Goal: Task Accomplishment & Management: Manage account settings

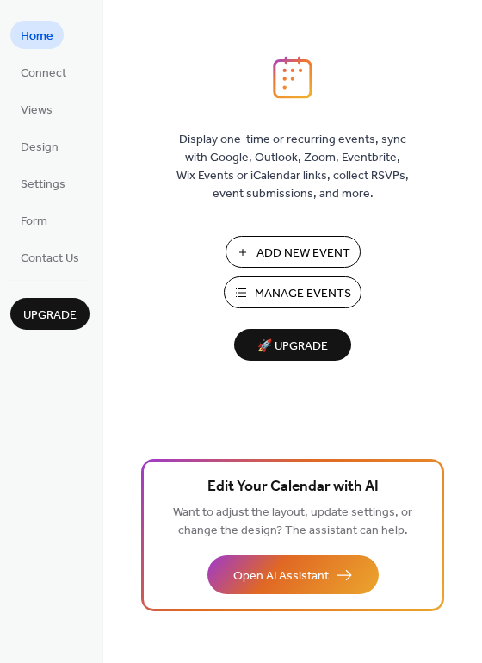
click at [299, 292] on span "Manage Events" at bounding box center [303, 294] width 96 height 18
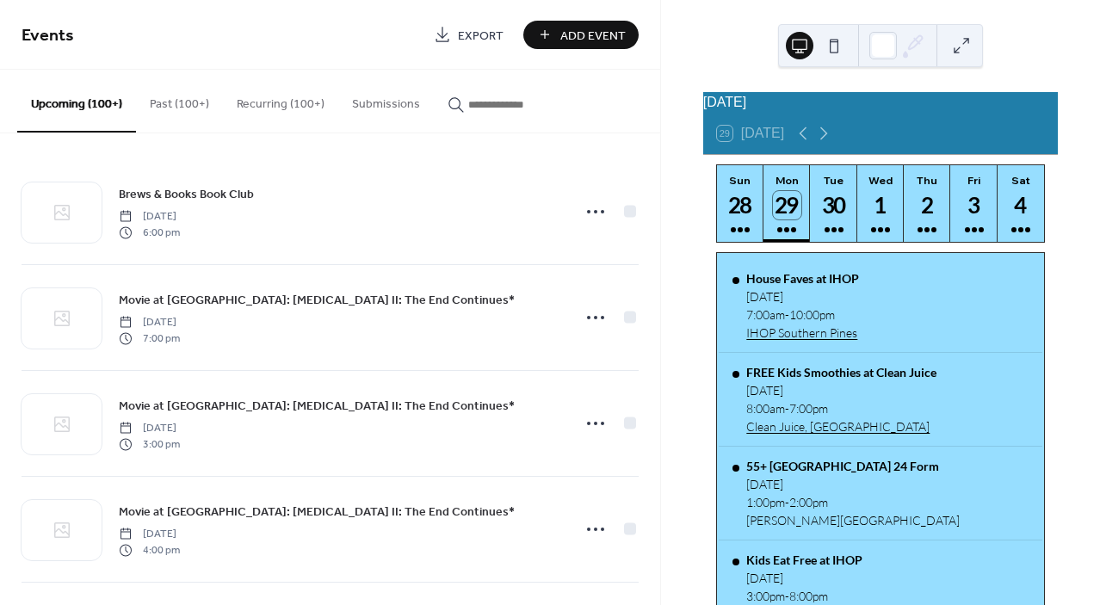
click at [509, 106] on input "button" at bounding box center [519, 105] width 103 height 18
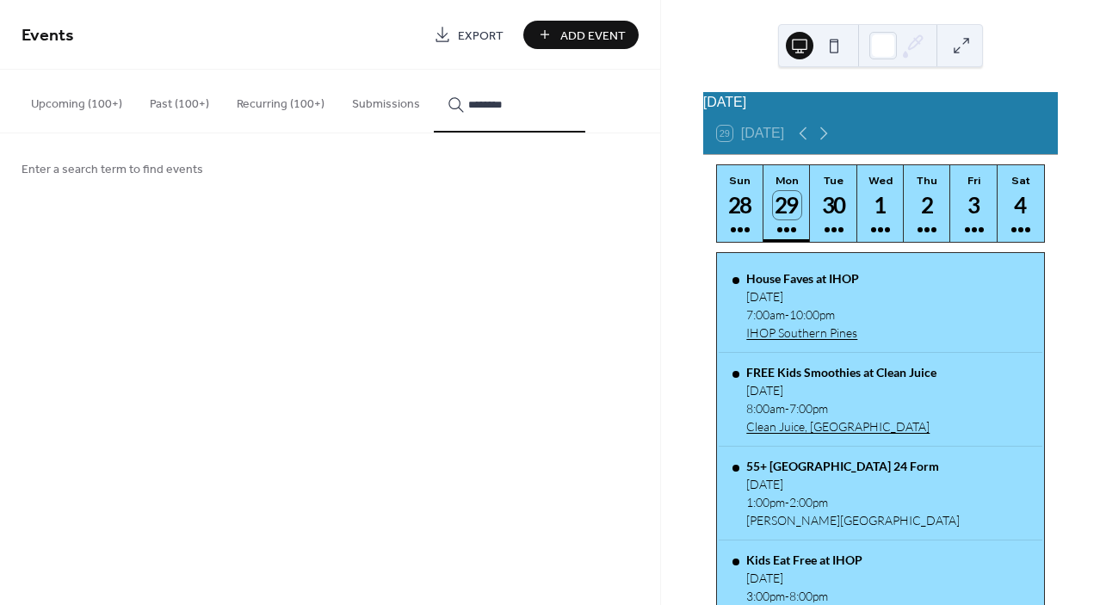
click at [434, 70] on button "*******" at bounding box center [509, 101] width 151 height 63
type input "**********"
